Goal: Task Accomplishment & Management: Complete application form

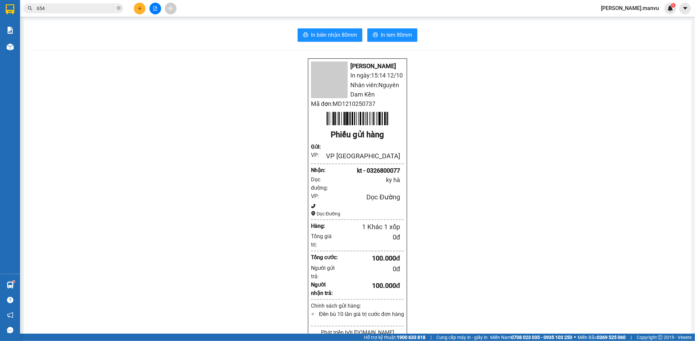
scroll to position [87, 0]
click at [137, 11] on button at bounding box center [140, 9] width 12 height 12
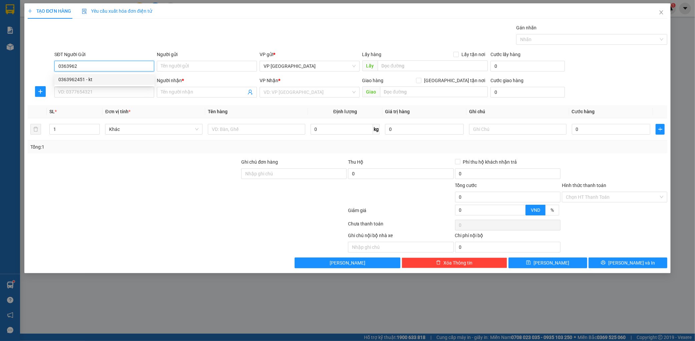
click at [127, 79] on div "0363962451 - kt" at bounding box center [104, 79] width 92 height 7
type input "0363962451"
type input "kt"
type input "0363962451"
click at [95, 91] on input "SĐT Người Nhận *" at bounding box center [104, 92] width 100 height 11
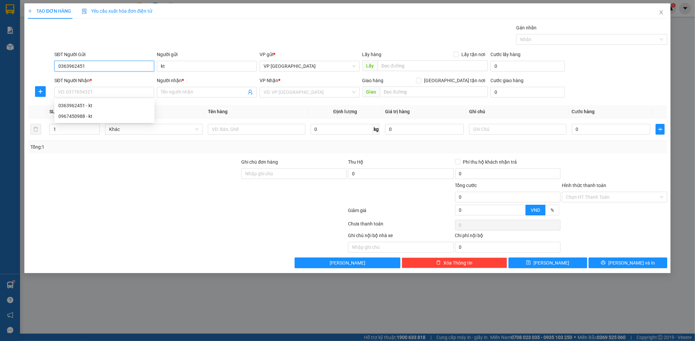
drag, startPoint x: 56, startPoint y: 64, endPoint x: 107, endPoint y: 59, distance: 52.0
click at [99, 67] on input "0363962451" at bounding box center [104, 66] width 100 height 11
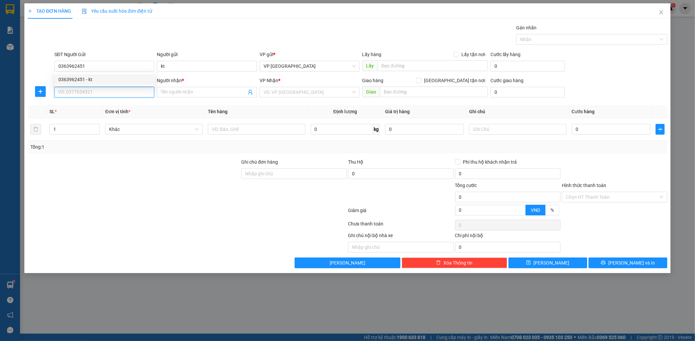
click at [100, 94] on input "SĐT Người Nhận *" at bounding box center [104, 92] width 100 height 11
click at [112, 94] on input "SĐT Người Nhận *" at bounding box center [104, 92] width 100 height 11
type input "0356634049"
click at [165, 92] on input "Người nhận *" at bounding box center [203, 91] width 85 height 7
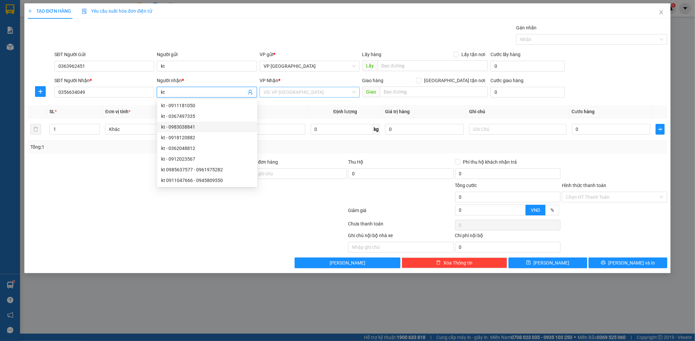
type input "kt"
click at [308, 93] on input "search" at bounding box center [307, 92] width 87 height 10
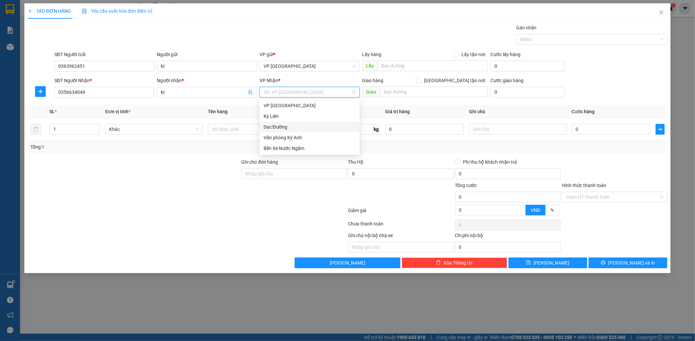
click at [292, 126] on div "Dọc Đường" at bounding box center [310, 126] width 92 height 7
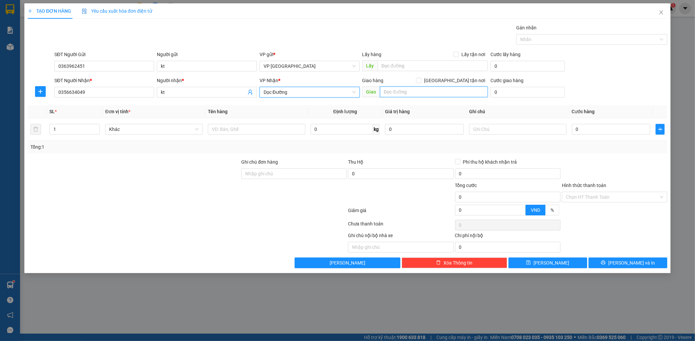
click at [404, 87] on input "text" at bounding box center [434, 91] width 108 height 11
type input "kỳ khang"
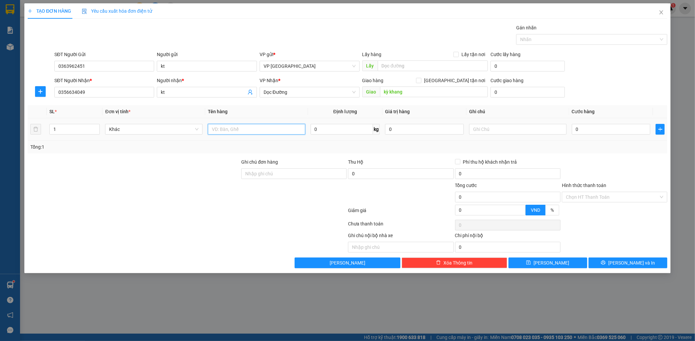
click at [291, 133] on input "text" at bounding box center [256, 129] width 97 height 11
type input "1 bọc dâu"
click at [587, 127] on input "0" at bounding box center [611, 129] width 79 height 11
type input "005"
type input "5"
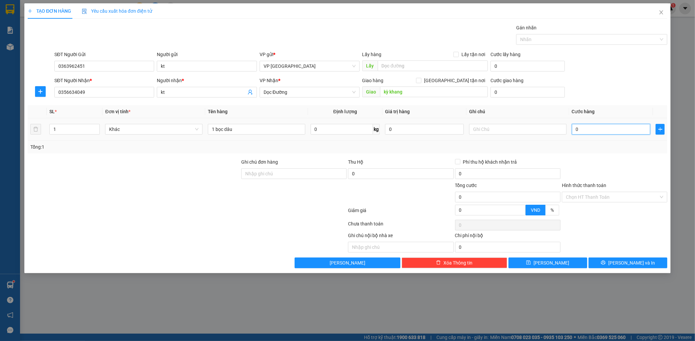
type input "5"
type input "0.050"
type input "50"
type input "00.500"
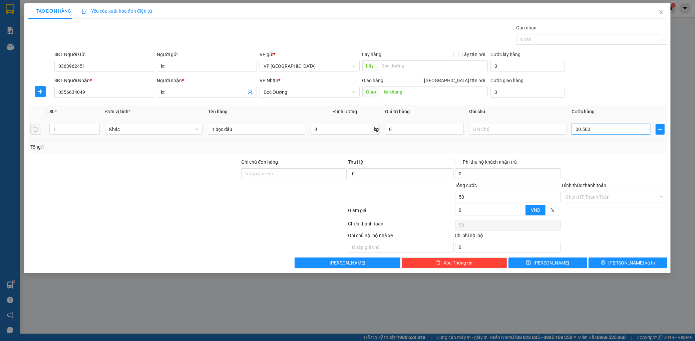
type input "500"
type input "0.005.000"
type input "5.000"
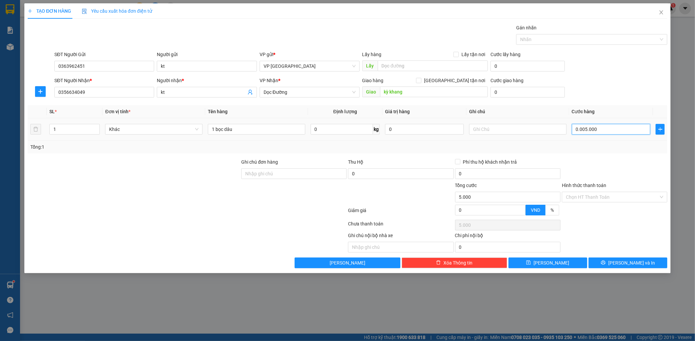
type input "000.050.000"
type input "50.000"
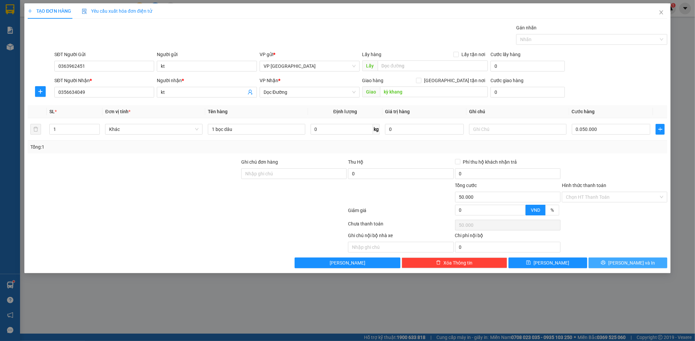
type input "50.000"
drag, startPoint x: 620, startPoint y: 264, endPoint x: 614, endPoint y: 249, distance: 16.8
click at [620, 264] on button "[PERSON_NAME] và In" at bounding box center [628, 262] width 79 height 11
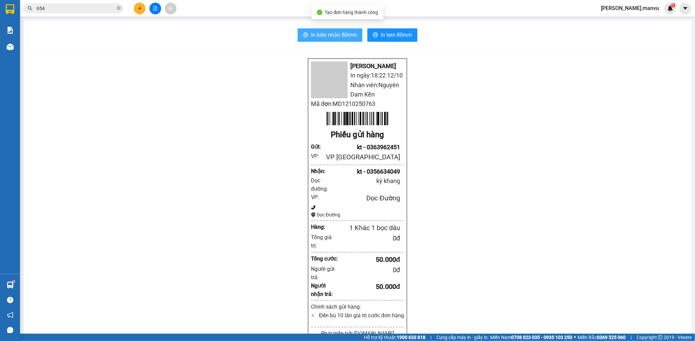
click at [326, 32] on span "In biên nhận 80mm" at bounding box center [334, 35] width 46 height 8
click at [134, 8] on button at bounding box center [140, 9] width 12 height 12
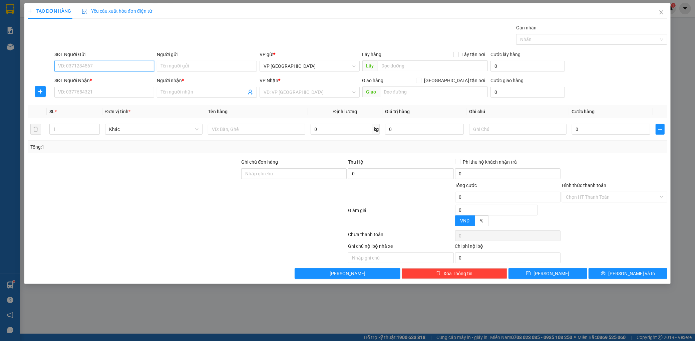
click at [101, 69] on input "SĐT Người Gửi" at bounding box center [104, 66] width 100 height 11
paste input "0363962451"
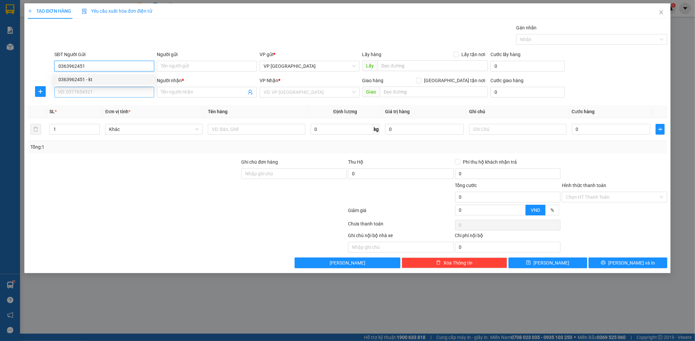
type input "0363962451"
click at [106, 96] on input "SĐT Người Nhận *" at bounding box center [104, 92] width 100 height 11
type input "0988413275"
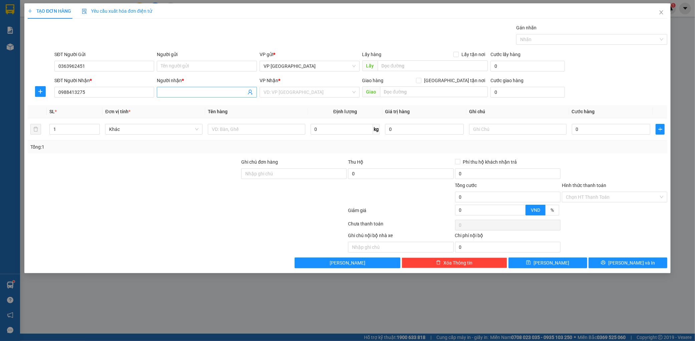
click at [204, 97] on span at bounding box center [207, 92] width 100 height 11
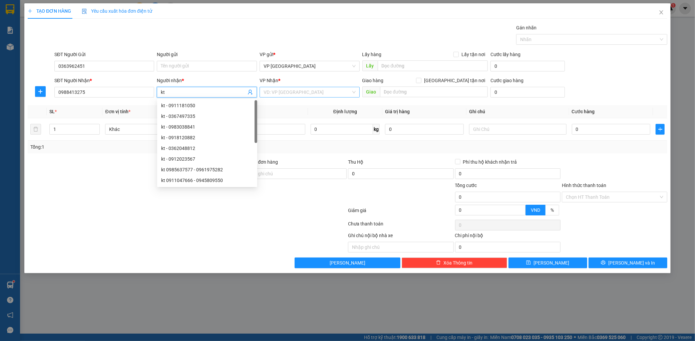
type input "kt"
drag, startPoint x: 327, startPoint y: 92, endPoint x: 320, endPoint y: 97, distance: 9.3
click at [324, 95] on input "search" at bounding box center [307, 92] width 87 height 10
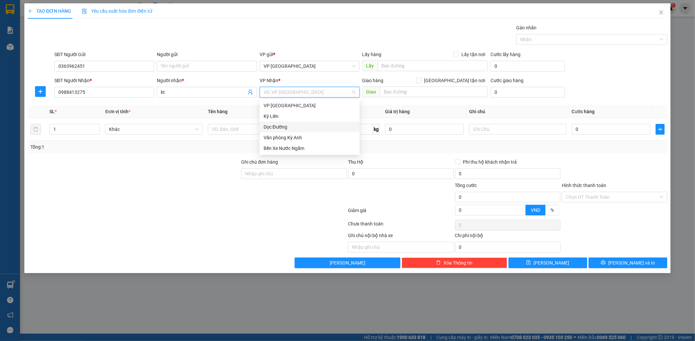
click at [286, 127] on div "Dọc Đường" at bounding box center [310, 126] width 92 height 7
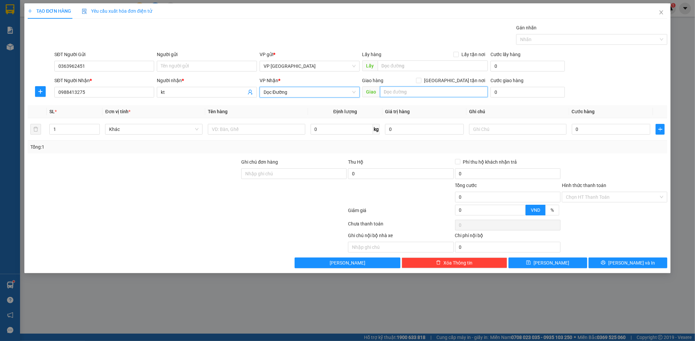
click at [405, 92] on input "text" at bounding box center [434, 91] width 108 height 11
type input "cẩm xuyên"
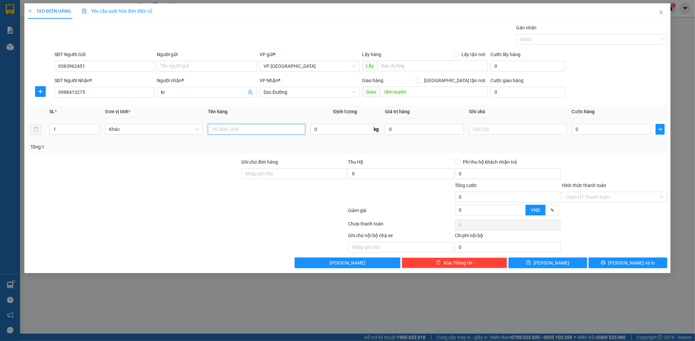
click at [218, 125] on input "text" at bounding box center [256, 129] width 97 height 11
type input "1 bọc dâu"
click at [598, 129] on input "0" at bounding box center [611, 129] width 79 height 11
type input "005"
type input "5"
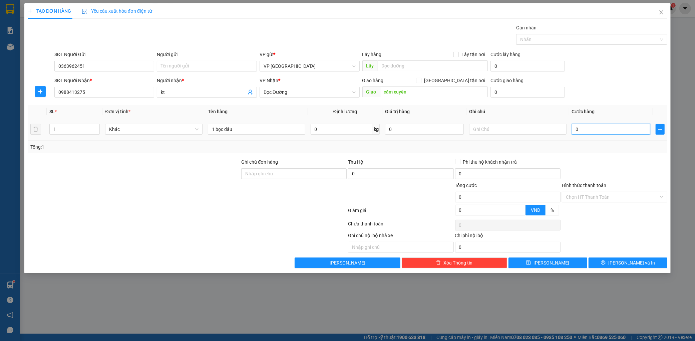
type input "5"
type input "0.050"
type input "50"
type input "00.500"
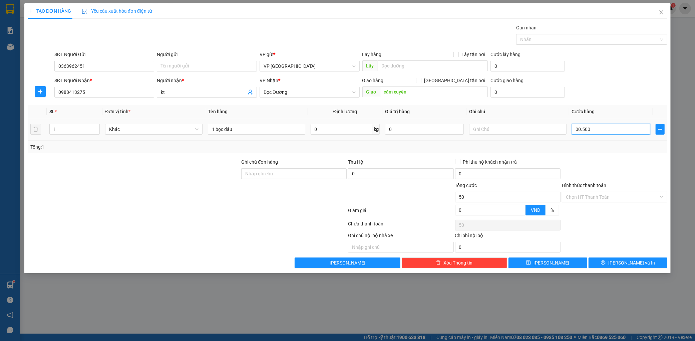
type input "500"
type input "0.005.000"
type input "5.000"
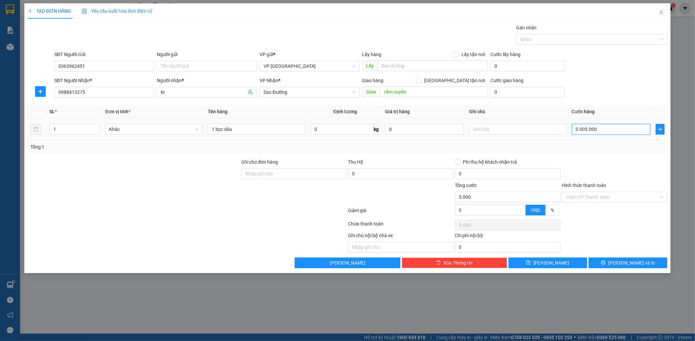
type input "000.050.000"
type input "50.000"
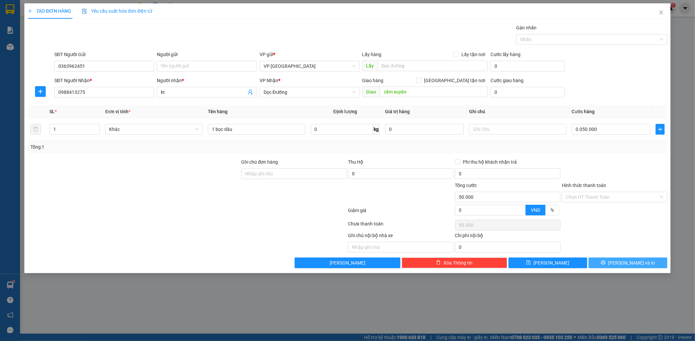
type input "50.000"
click at [625, 260] on span "[PERSON_NAME] và In" at bounding box center [631, 262] width 47 height 7
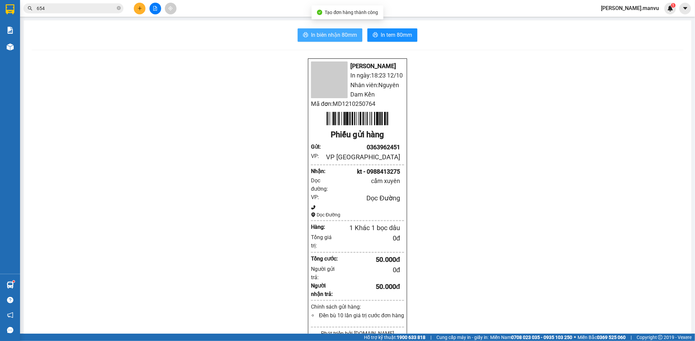
click at [338, 31] on span "In biên nhận 80mm" at bounding box center [334, 35] width 46 height 8
click at [404, 38] on span "In tem 80mm" at bounding box center [396, 35] width 31 height 8
click at [404, 37] on span "In tem 80mm" at bounding box center [396, 35] width 31 height 8
click at [140, 2] on div "Kết quả tìm kiếm ( 1 ) Bộ lọc Gửi 3 ngày gần nhất Mã ĐH Trạng thái Món hàng Thu…" at bounding box center [347, 8] width 695 height 17
click at [141, 7] on icon "plus" at bounding box center [139, 8] width 5 height 5
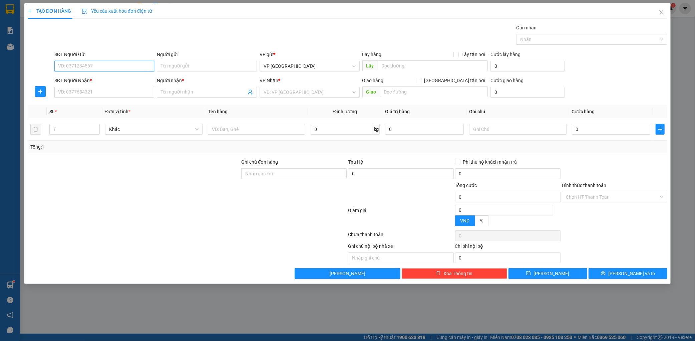
click at [70, 63] on input "SĐT Người Gửi" at bounding box center [104, 66] width 100 height 11
click at [85, 89] on input "SĐT Người Nhận *" at bounding box center [104, 92] width 100 height 11
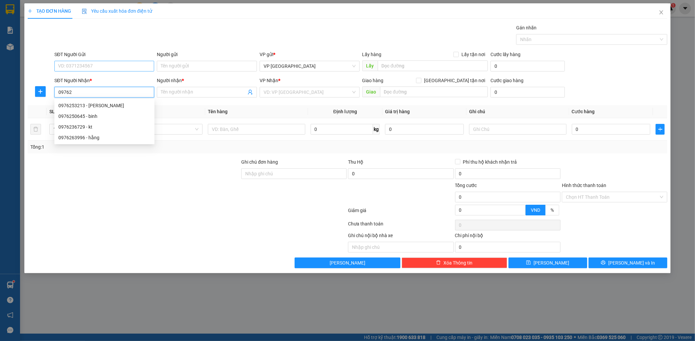
type input "09762"
click at [106, 64] on input "SĐT Người Gửi" at bounding box center [104, 66] width 100 height 11
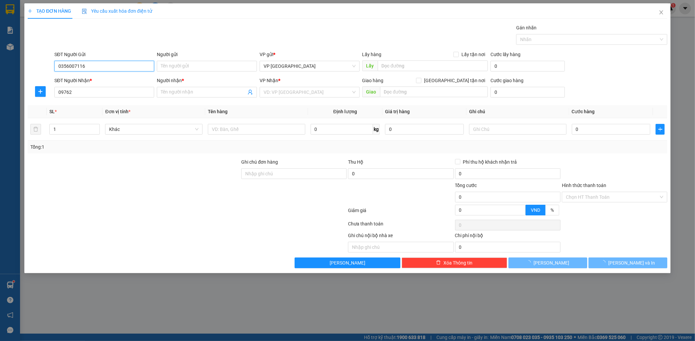
type input "0356007116"
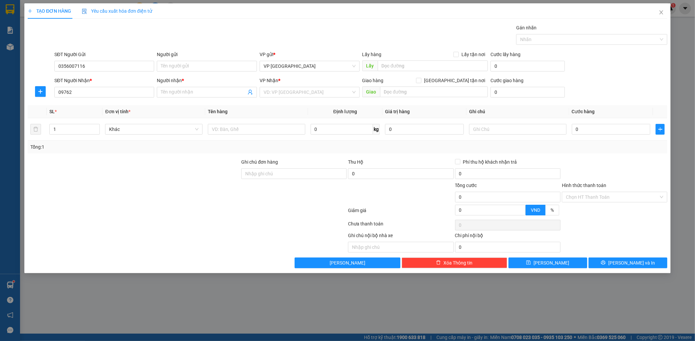
click at [111, 86] on div "SĐT Người Nhận *" at bounding box center [104, 82] width 100 height 10
click at [109, 89] on input "09762" at bounding box center [104, 92] width 100 height 11
type input "0976595052"
click at [174, 91] on input "Người nhận *" at bounding box center [203, 91] width 85 height 7
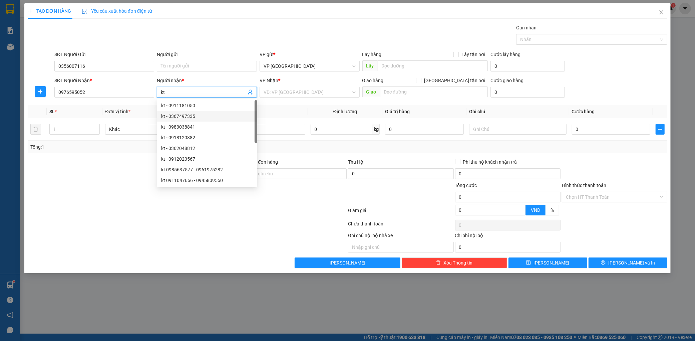
type input "kt"
drag, startPoint x: 316, startPoint y: 86, endPoint x: 299, endPoint y: 109, distance: 28.8
click at [315, 87] on div "VP Nhận * VD: VP [GEOGRAPHIC_DATA]" at bounding box center [310, 88] width 100 height 23
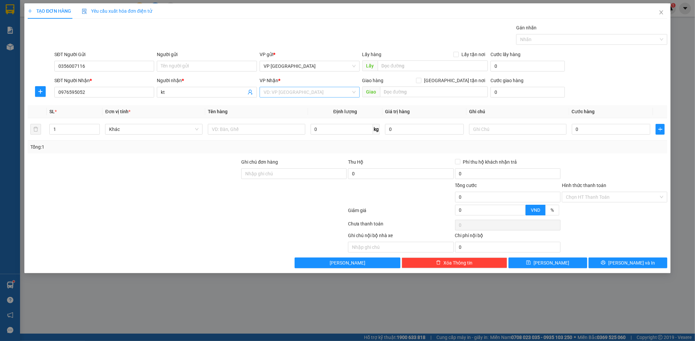
click at [305, 97] on input "search" at bounding box center [307, 92] width 87 height 10
click at [286, 126] on div "Dọc Đường" at bounding box center [310, 126] width 92 height 7
click at [398, 88] on input "text" at bounding box center [434, 91] width 108 height 11
type input "đ"
type input "kỳ phương"
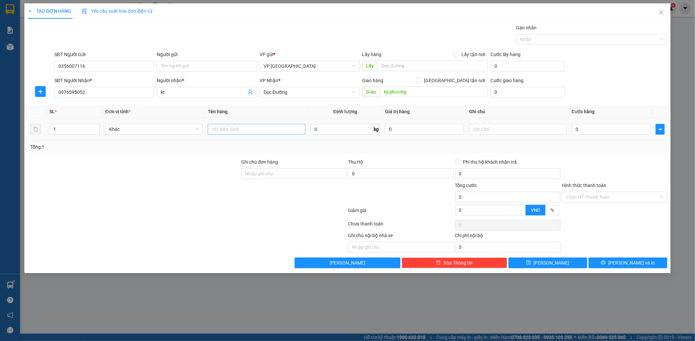
drag, startPoint x: 258, startPoint y: 119, endPoint x: 252, endPoint y: 127, distance: 10.4
click at [257, 121] on td at bounding box center [256, 129] width 103 height 22
click at [251, 127] on input "text" at bounding box center [256, 129] width 97 height 11
click at [268, 128] on input "text" at bounding box center [256, 129] width 97 height 11
click at [402, 123] on div "0" at bounding box center [424, 128] width 79 height 13
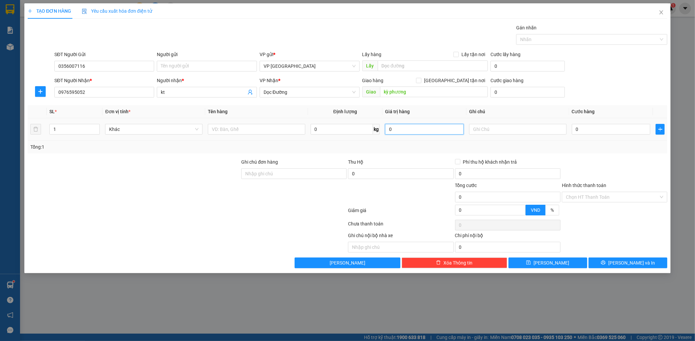
click at [388, 127] on input "0" at bounding box center [424, 129] width 79 height 11
click at [238, 127] on input "text" at bounding box center [256, 129] width 97 height 11
type input "1 p bì"
click at [409, 128] on input "0" at bounding box center [424, 129] width 79 height 11
type input "500.000"
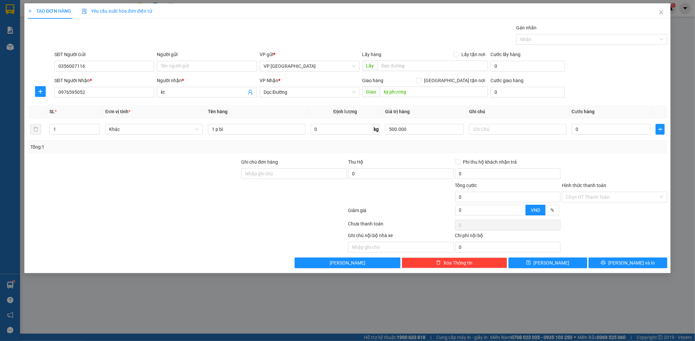
click at [404, 150] on div "Tổng: 1" at bounding box center [348, 146] width 640 height 13
click at [591, 130] on input "0" at bounding box center [611, 129] width 79 height 11
type input "005"
type input "5"
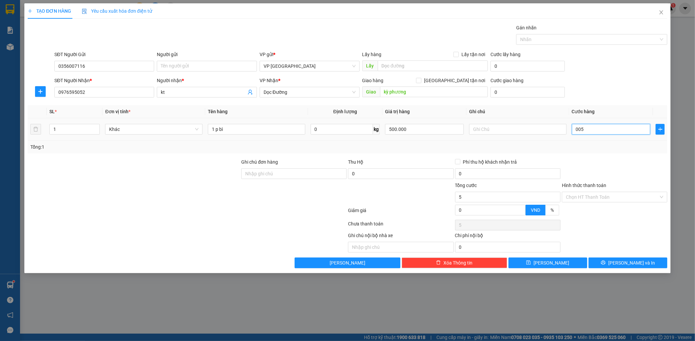
type input "0.050"
type input "50"
type input "00.500"
type input "500"
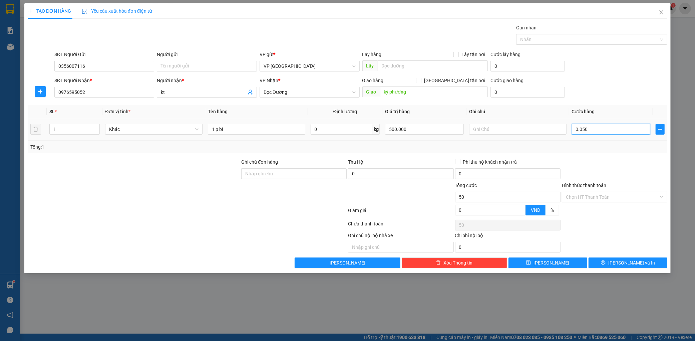
type input "500"
type input "0.005.000"
type input "5.000"
type input "0.000.050.000"
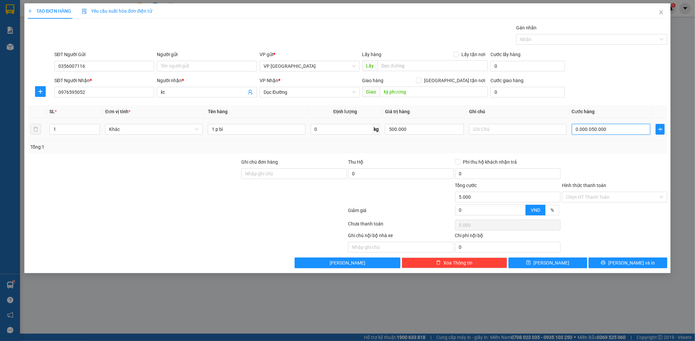
type input "50.000"
click at [598, 155] on div "Transit Pickup Surcharge Ids Transit Deliver Surcharge Ids Transit Deliver Surc…" at bounding box center [348, 146] width 640 height 244
click at [629, 266] on button "[PERSON_NAME] và In" at bounding box center [628, 262] width 79 height 11
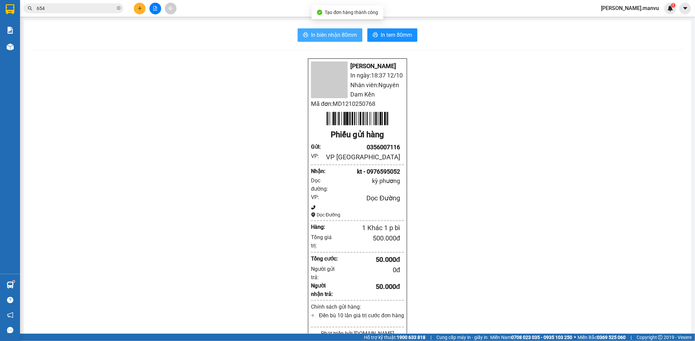
click at [336, 35] on span "In biên nhận 80mm" at bounding box center [334, 35] width 46 height 8
click at [385, 35] on span "In tem 80mm" at bounding box center [396, 35] width 31 height 8
